Goal: Navigation & Orientation: Find specific page/section

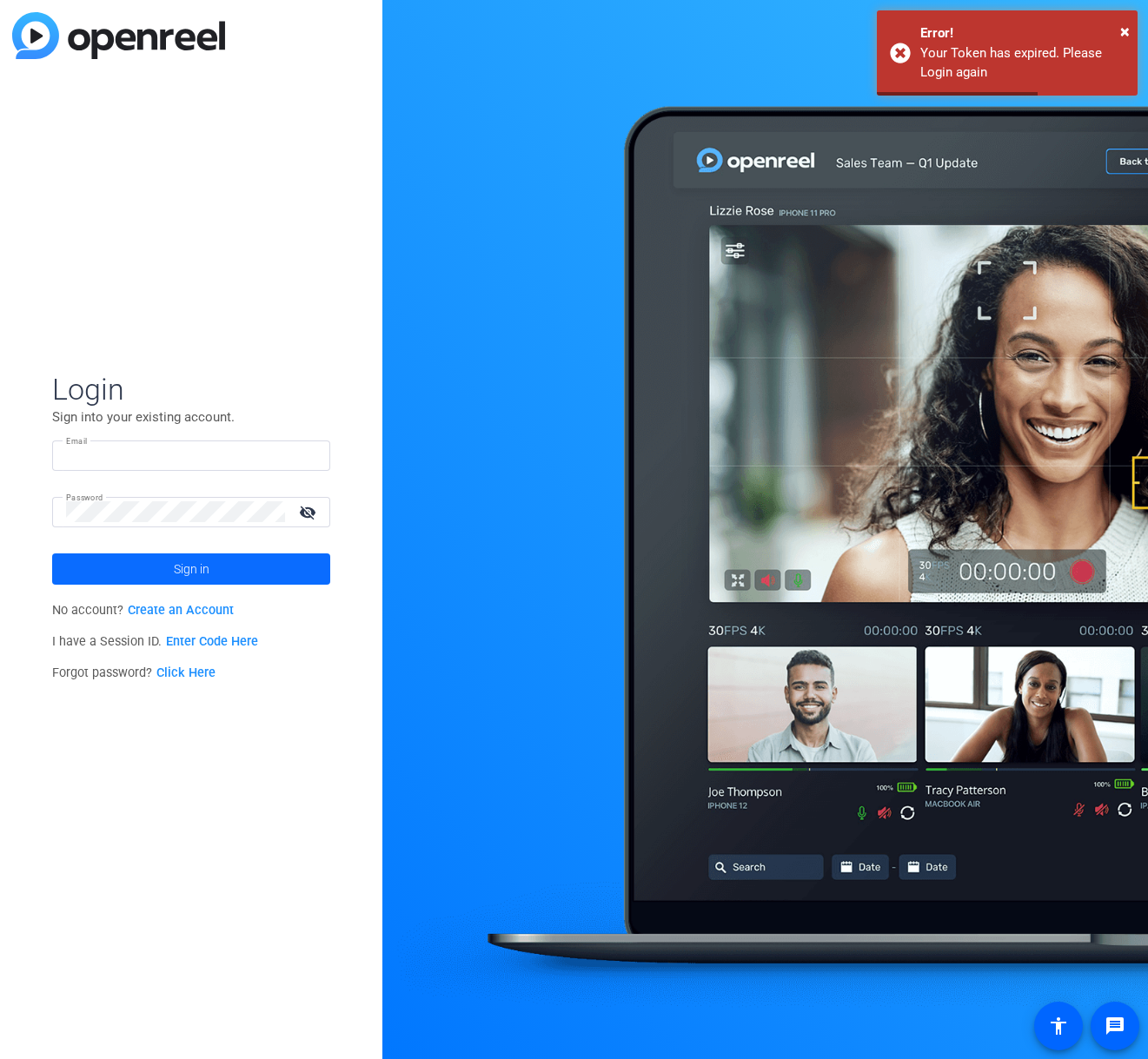
type input "[EMAIL_ADDRESS][DOMAIN_NAME]"
click at [192, 566] on span "Sign in" at bounding box center [192, 569] width 36 height 44
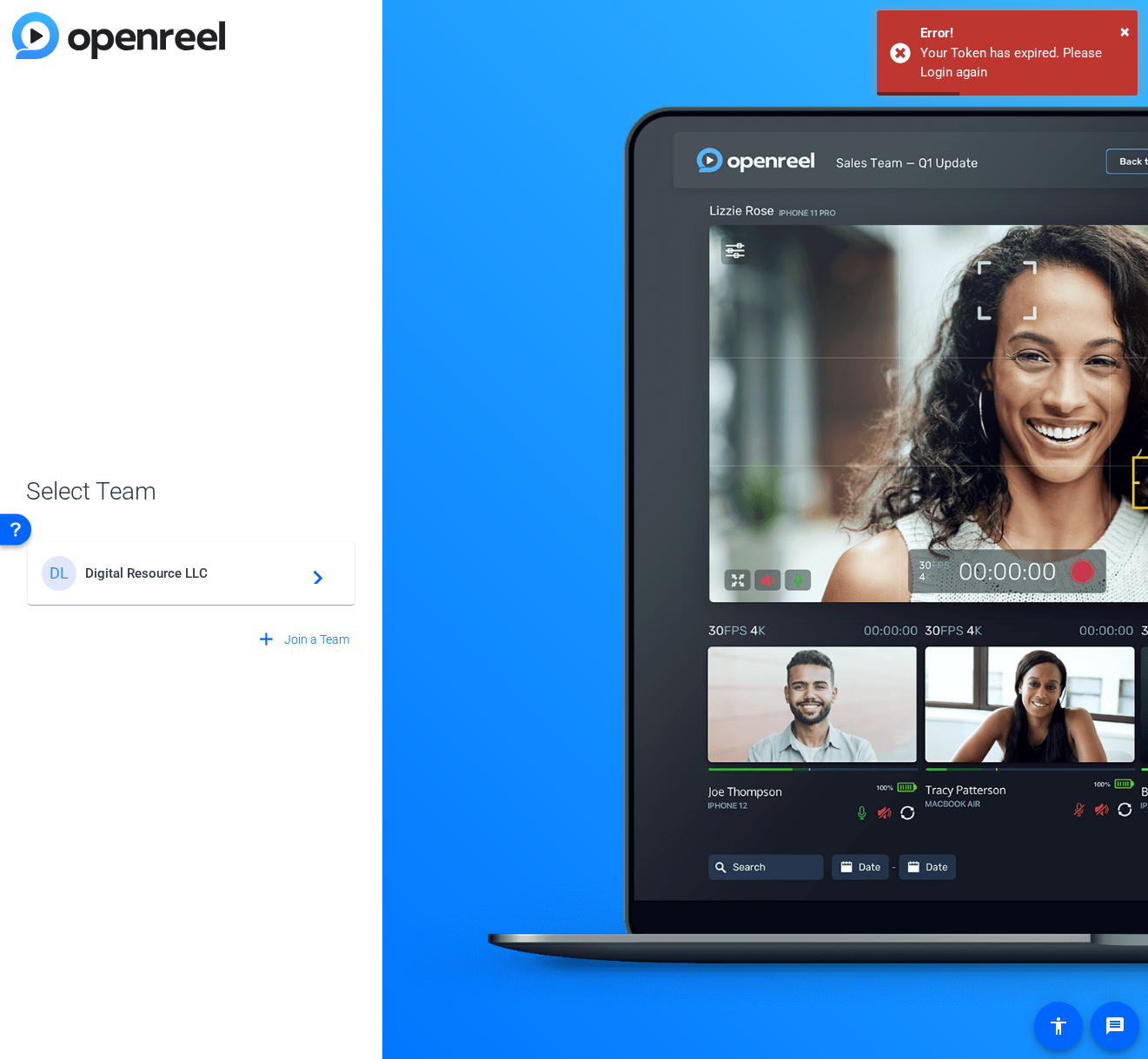
click at [171, 579] on span "Digital Resource LLC" at bounding box center [194, 574] width 217 height 16
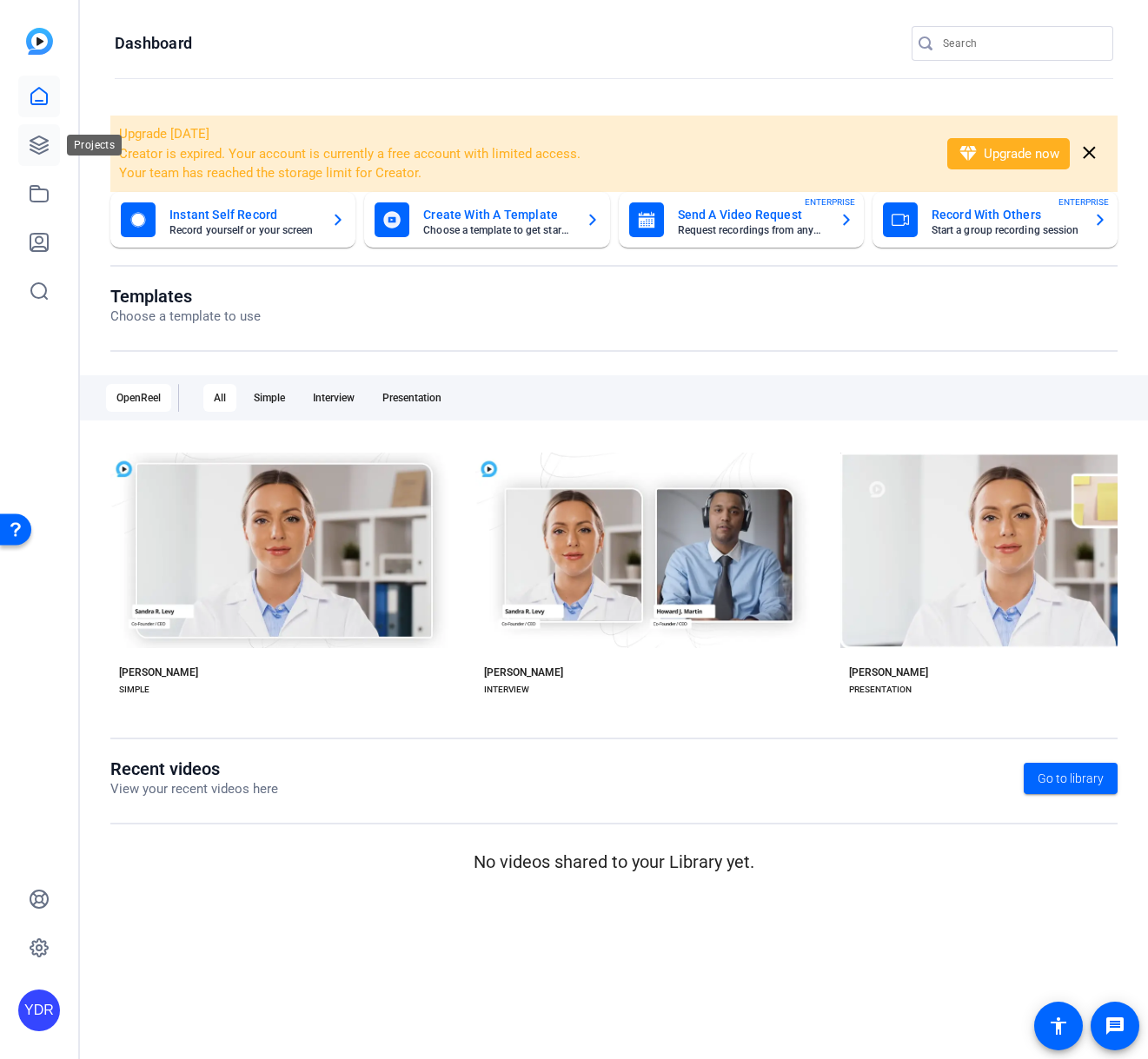
click at [53, 146] on link at bounding box center [39, 145] width 42 height 42
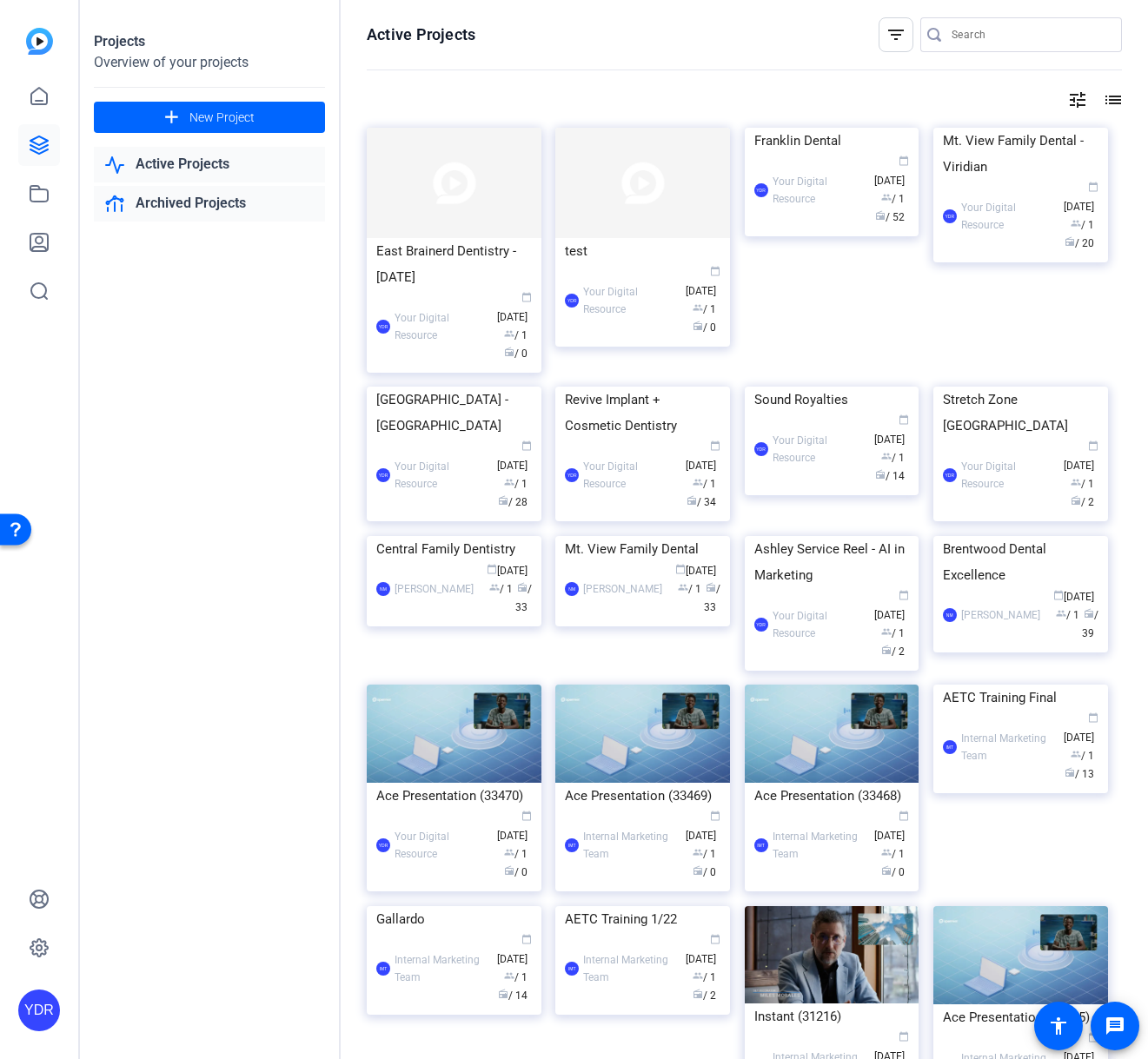
click at [215, 209] on link "Archived Projects" at bounding box center [209, 203] width 232 height 36
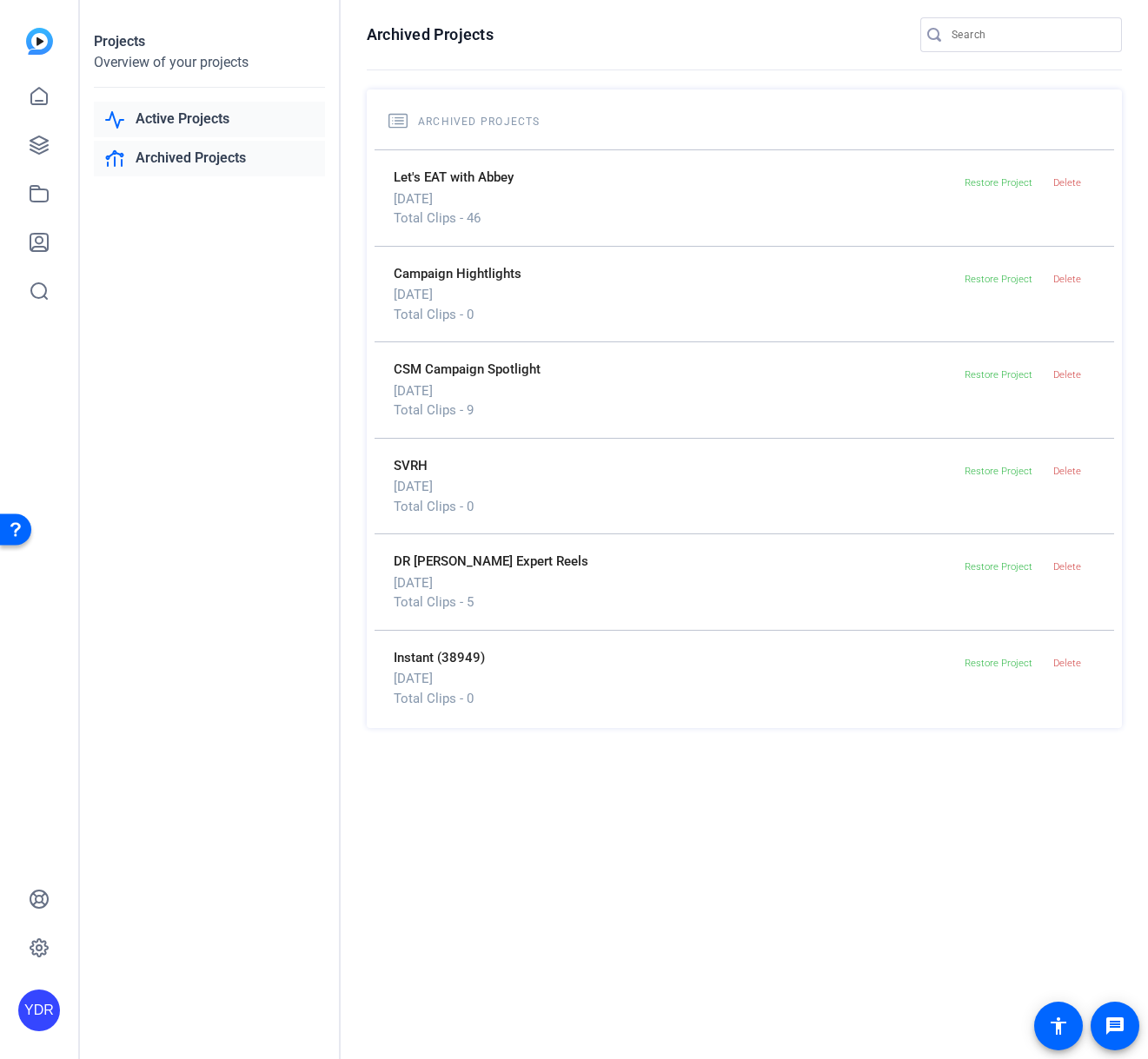
click at [159, 114] on link "Active Projects" at bounding box center [209, 120] width 232 height 36
